Goal: Task Accomplishment & Management: Manage account settings

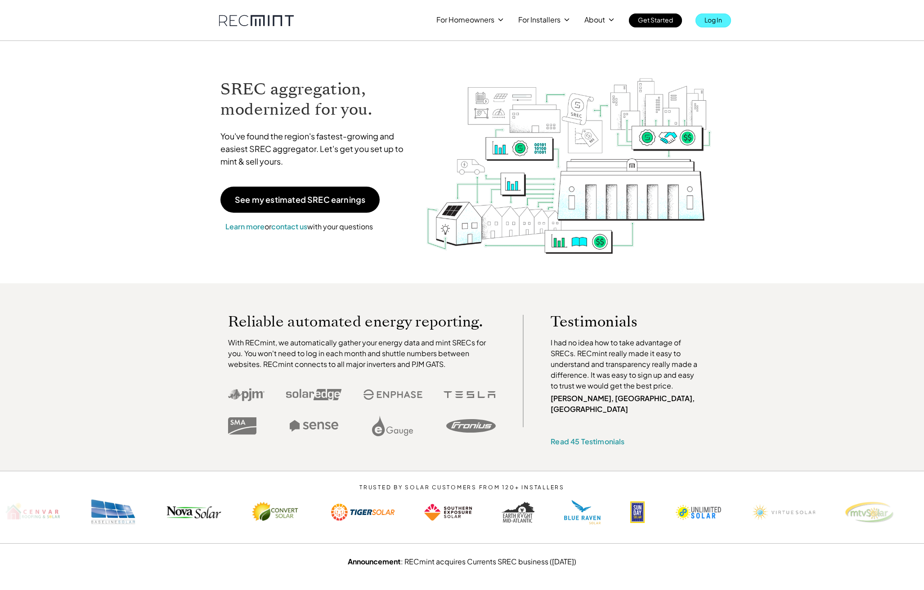
click at [704, 21] on link "Log In" at bounding box center [713, 20] width 36 height 14
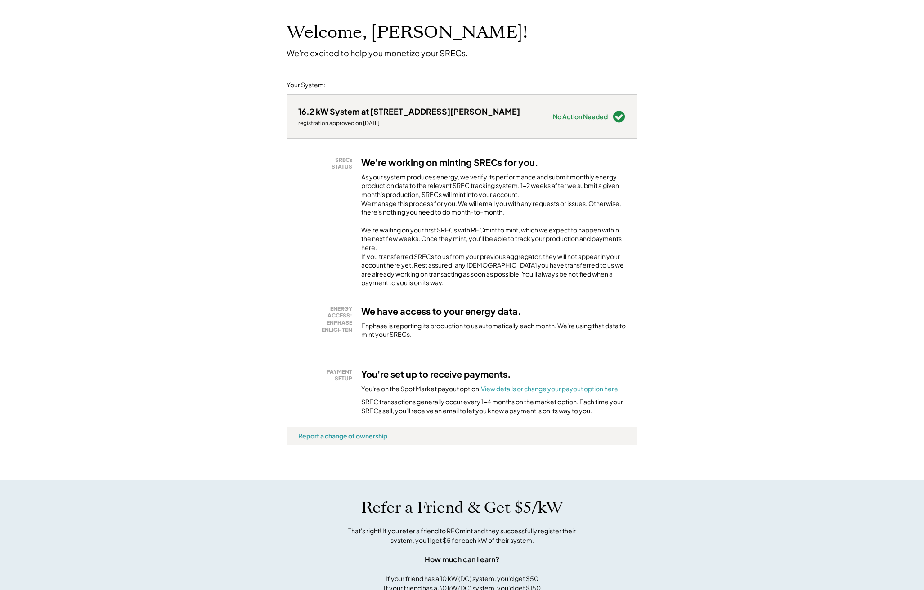
scroll to position [41, 0]
click at [412, 203] on div "As your system produces energy, we verify its performance and submit monthly en…" at bounding box center [493, 197] width 265 height 49
click at [400, 163] on h3 "We're working on minting SRECs for you." at bounding box center [449, 163] width 177 height 12
click at [437, 188] on div "As your system produces energy, we verify its performance and submit monthly en…" at bounding box center [493, 197] width 265 height 49
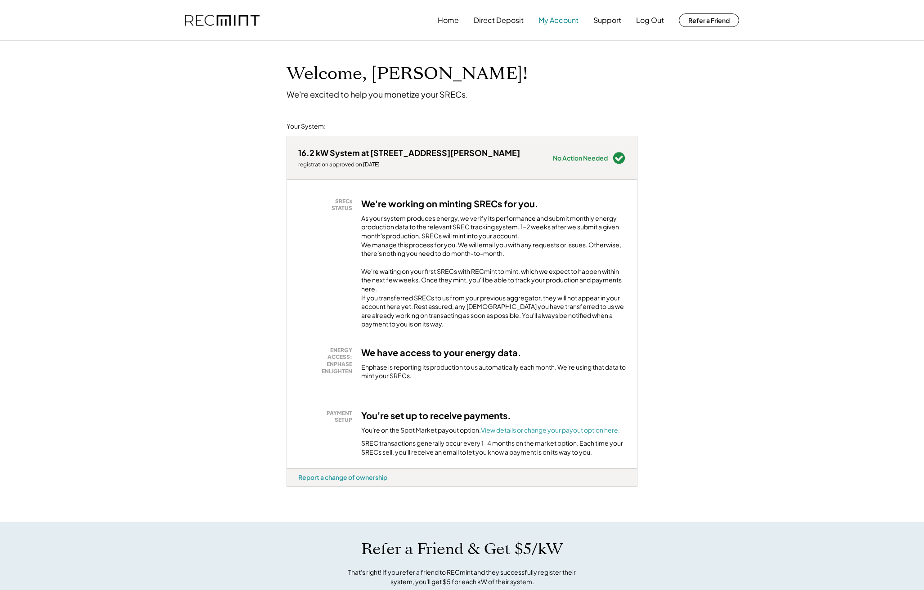
click at [555, 16] on button "My Account" at bounding box center [558, 20] width 40 height 18
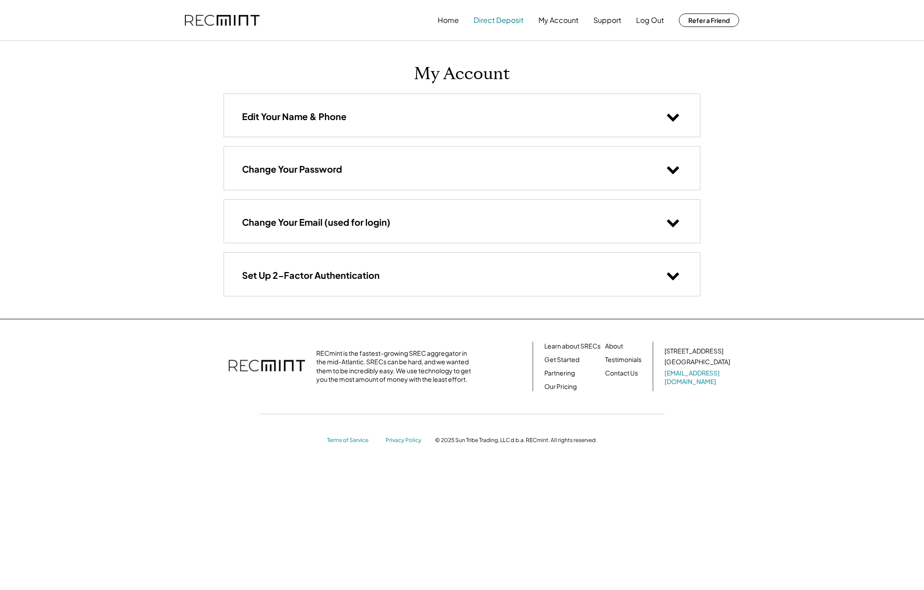
click at [512, 17] on button "Direct Deposit" at bounding box center [499, 20] width 50 height 18
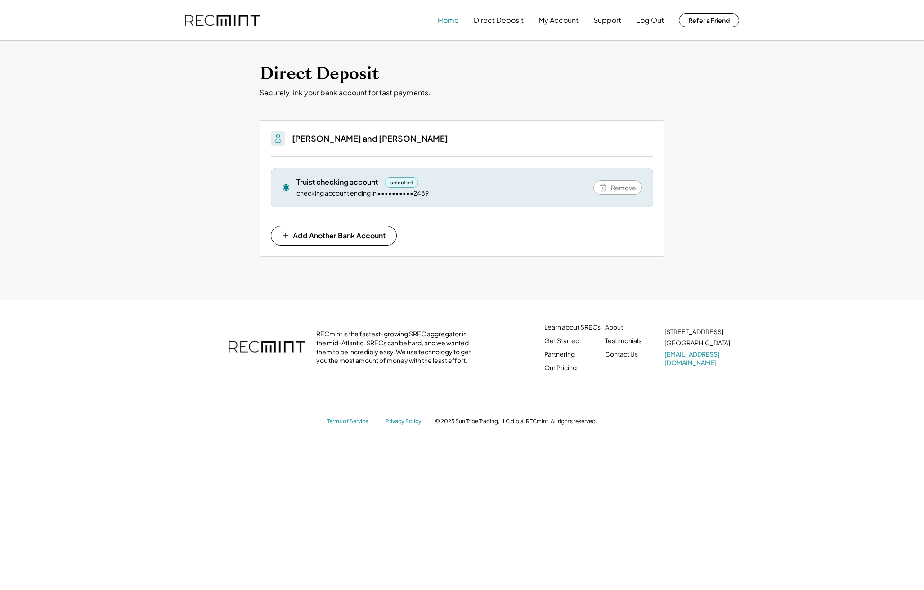
click at [450, 18] on button "Home" at bounding box center [448, 20] width 21 height 18
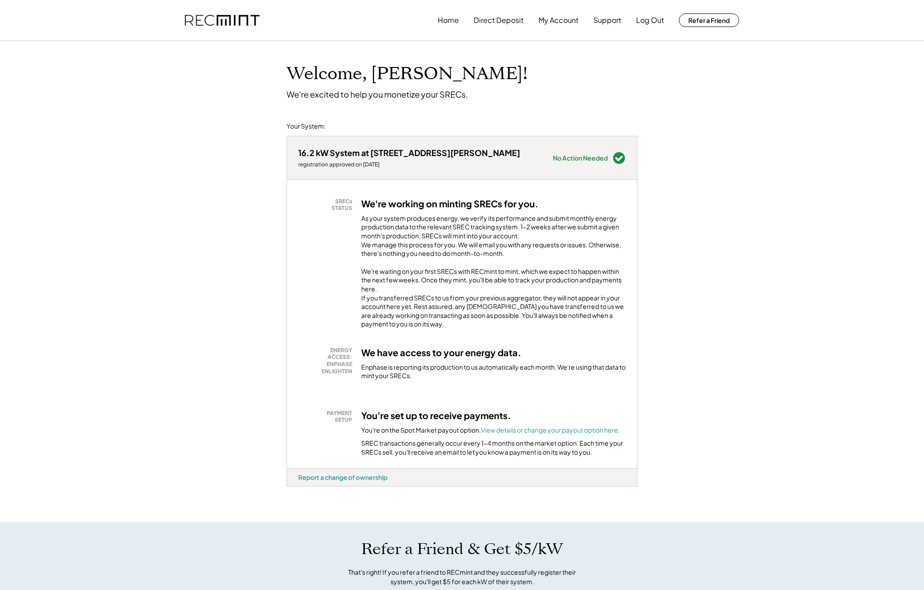
click at [501, 249] on div "As your system produces energy, we verify its performance and submit monthly en…" at bounding box center [493, 238] width 265 height 49
